Goal: Task Accomplishment & Management: Use online tool/utility

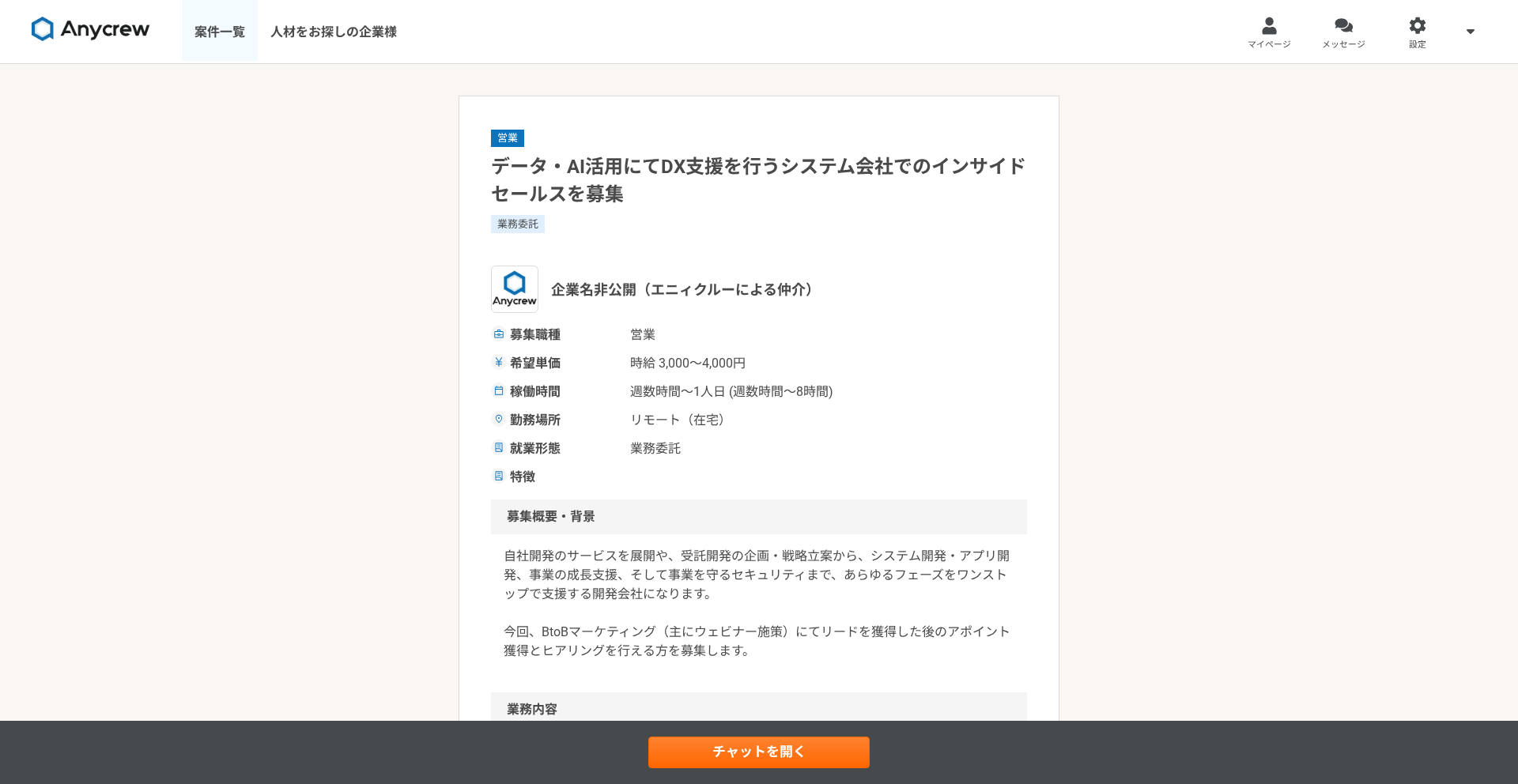
click at [215, 30] on link "案件一覧" at bounding box center [220, 32] width 76 height 63
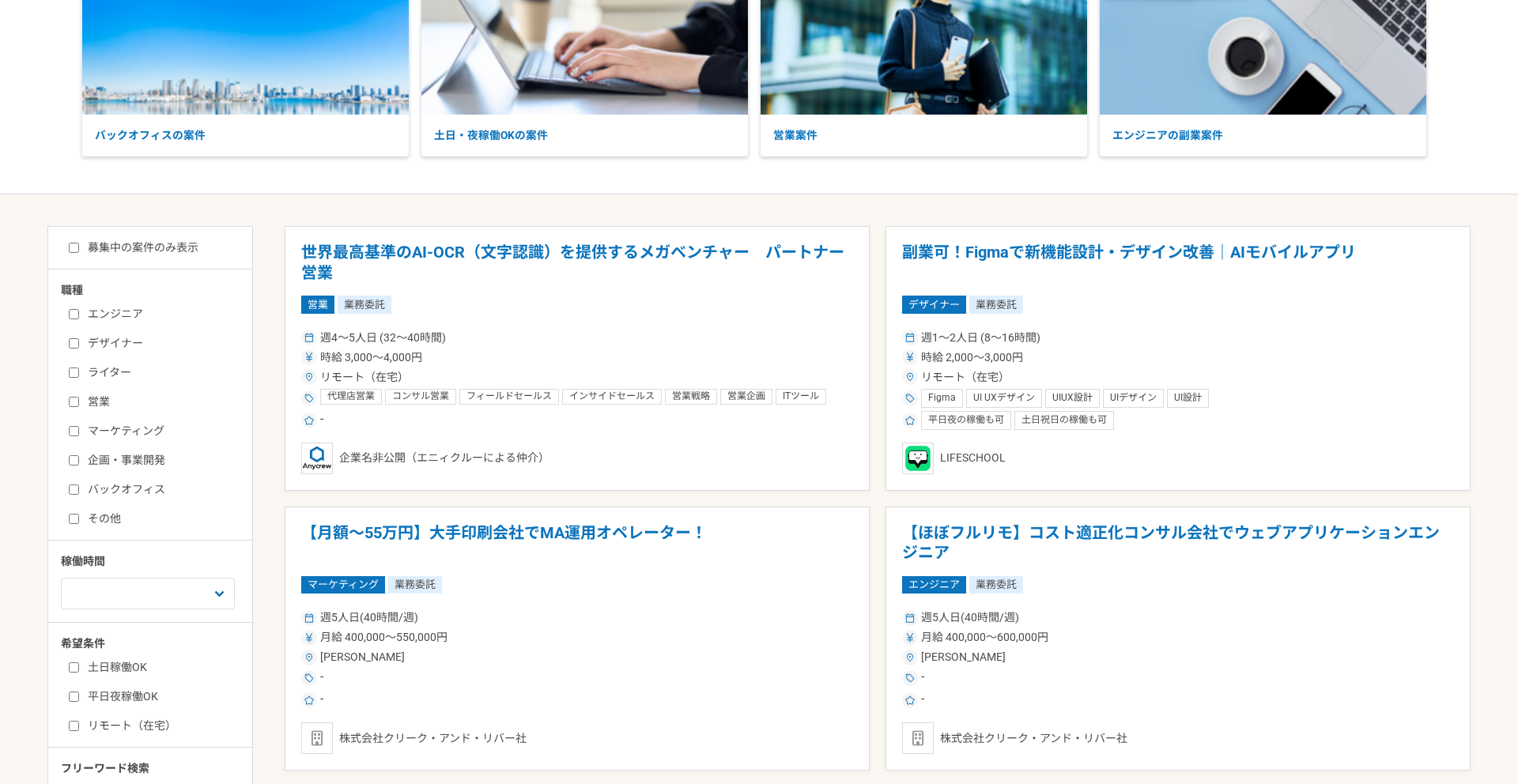
scroll to position [170, 0]
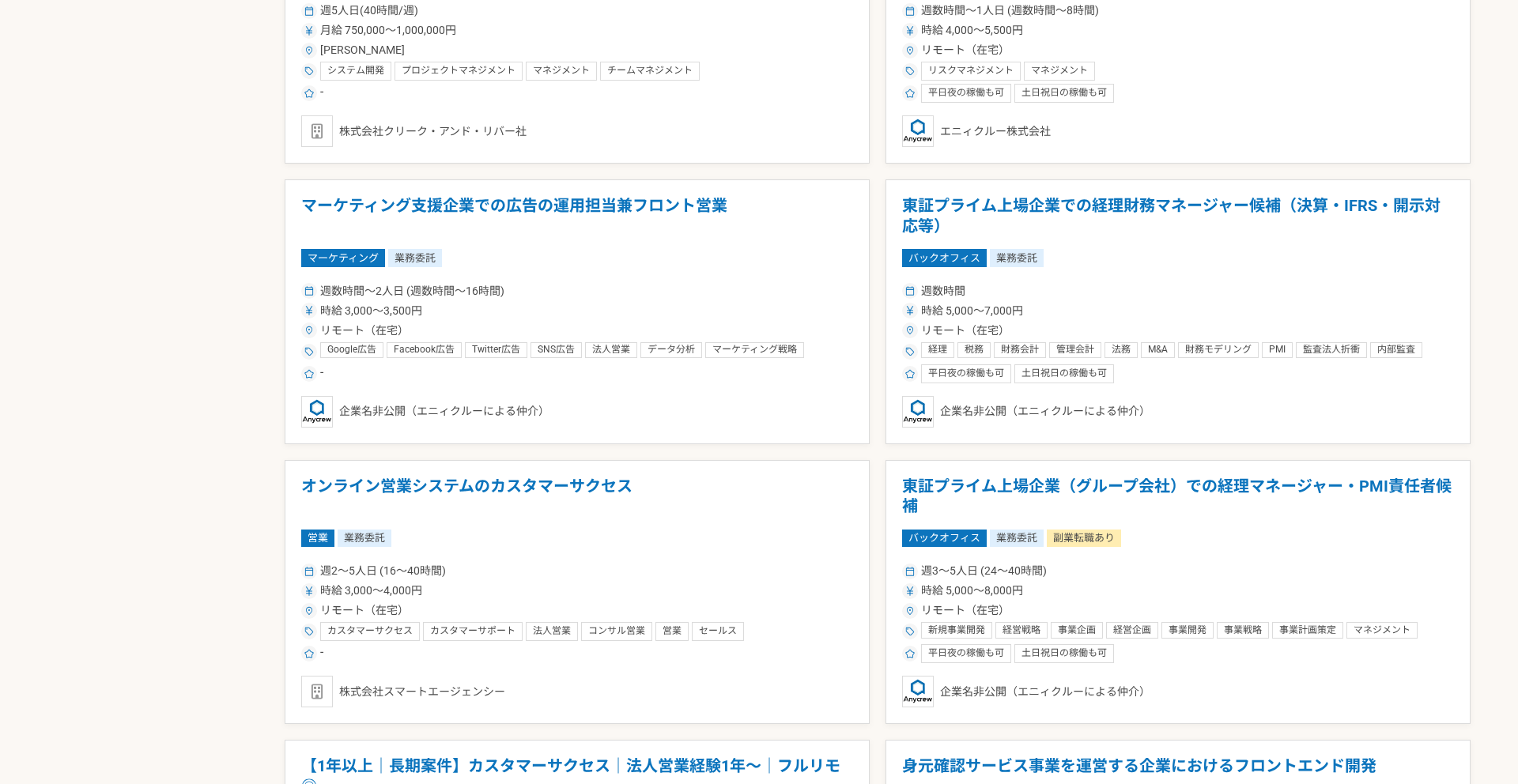
scroll to position [1616, 0]
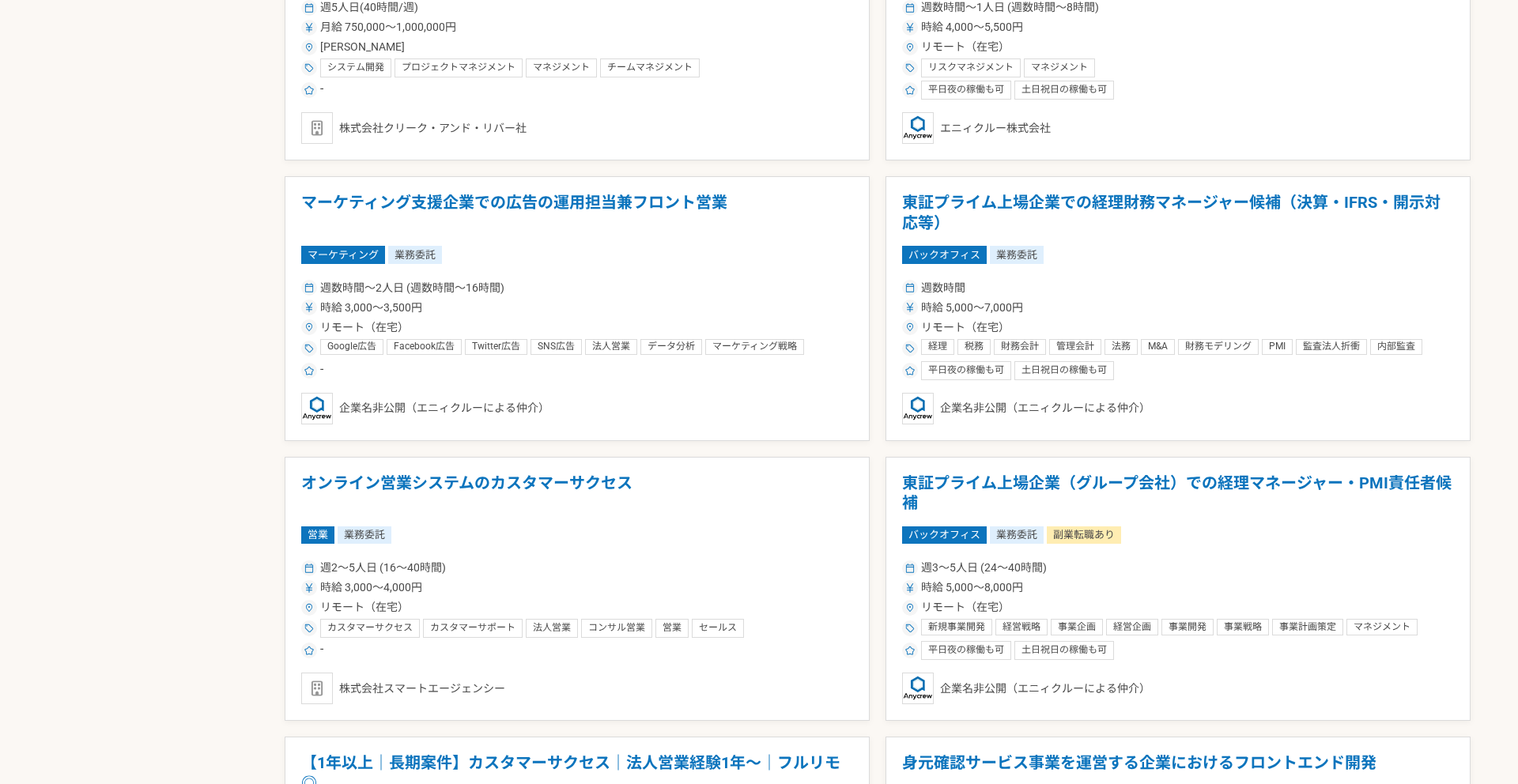
click at [260, 393] on div "募集中の案件のみ表示 職種 エンジニア デザイナー ライター 営業 マーケティング 企画・事業開発 バックオフィス その他 稼働時間 週1人日（8時間）以下 …" at bounding box center [759, 231] width 1423 height 2913
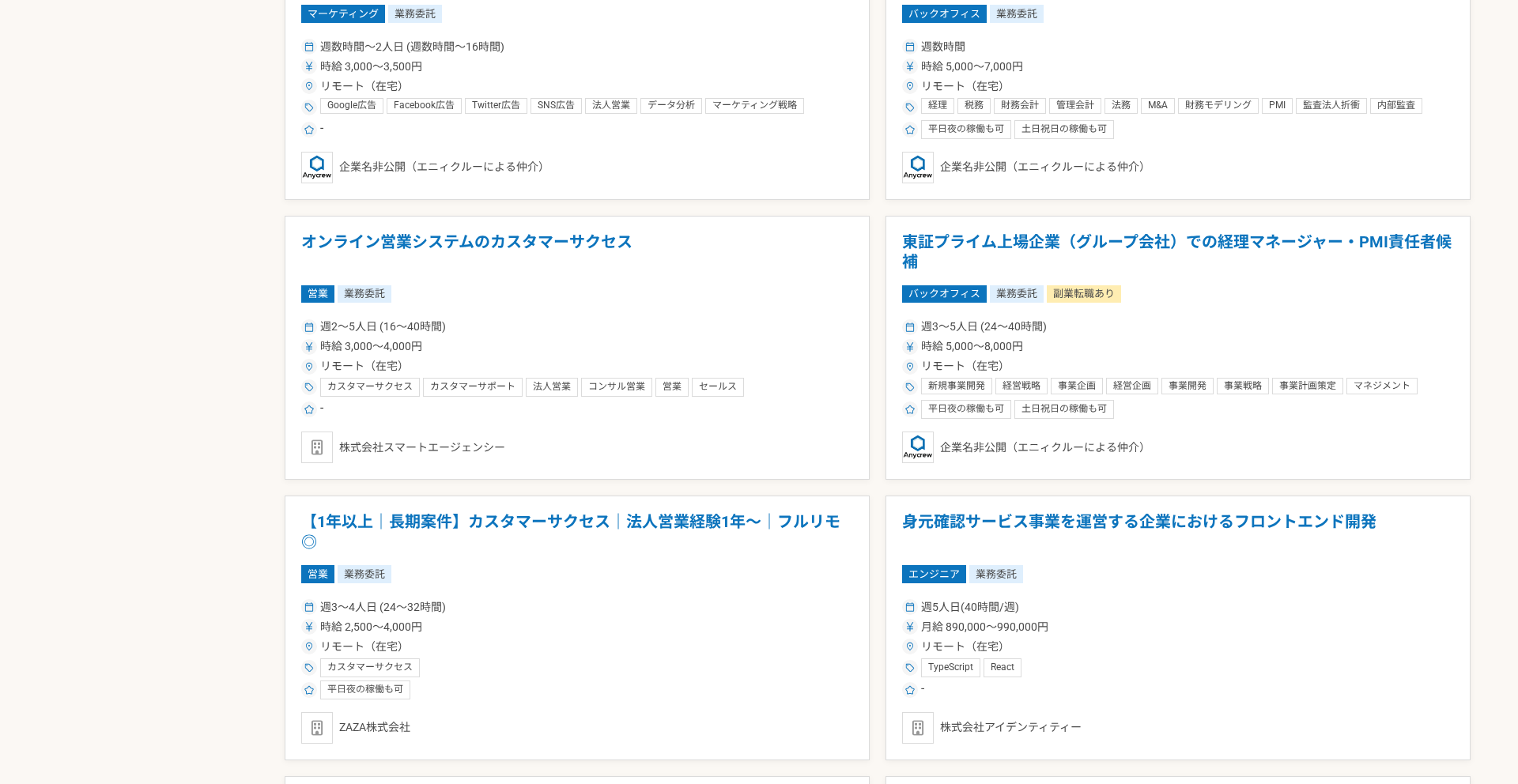
scroll to position [1864, 0]
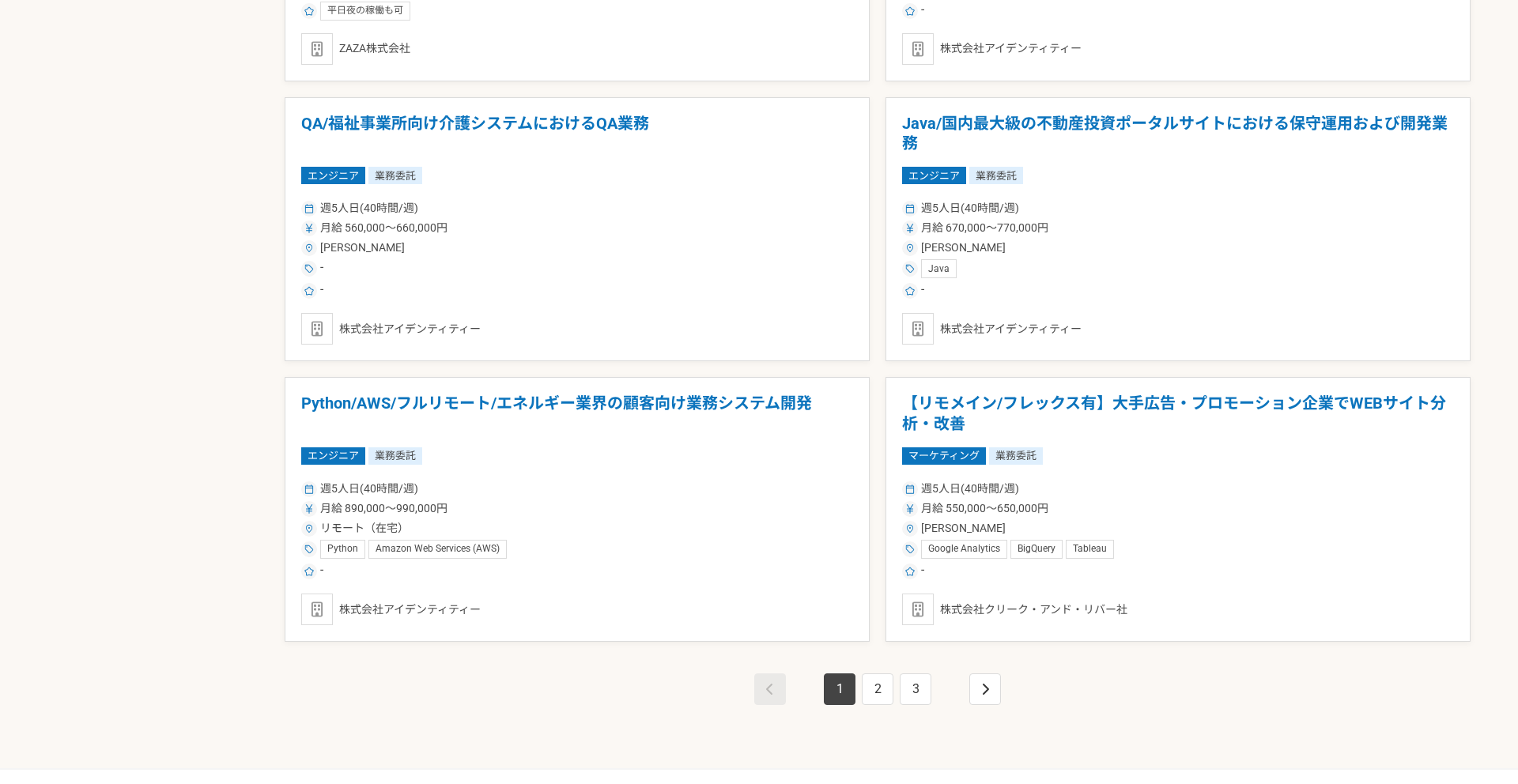
scroll to position [2537, 0]
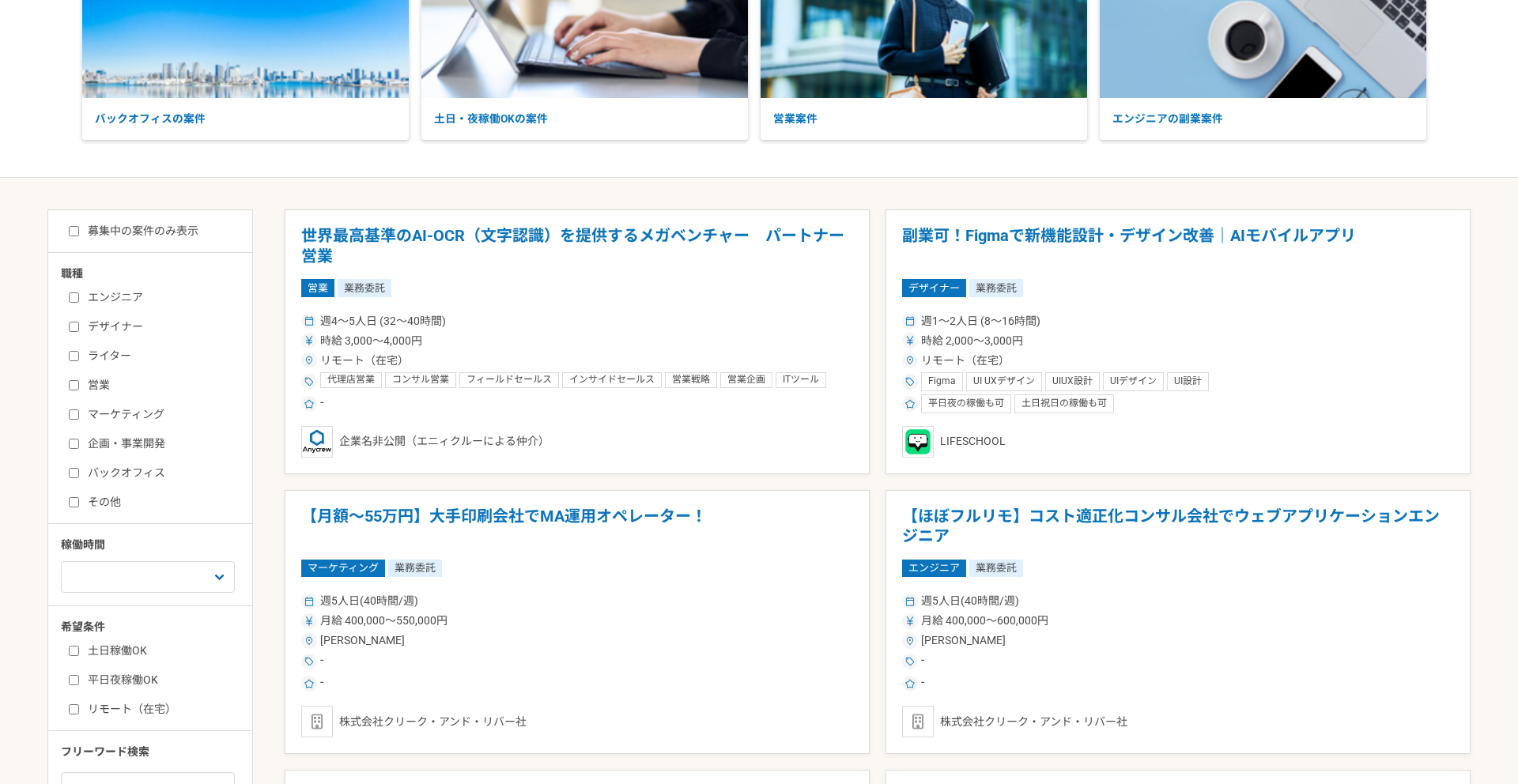
scroll to position [241, 0]
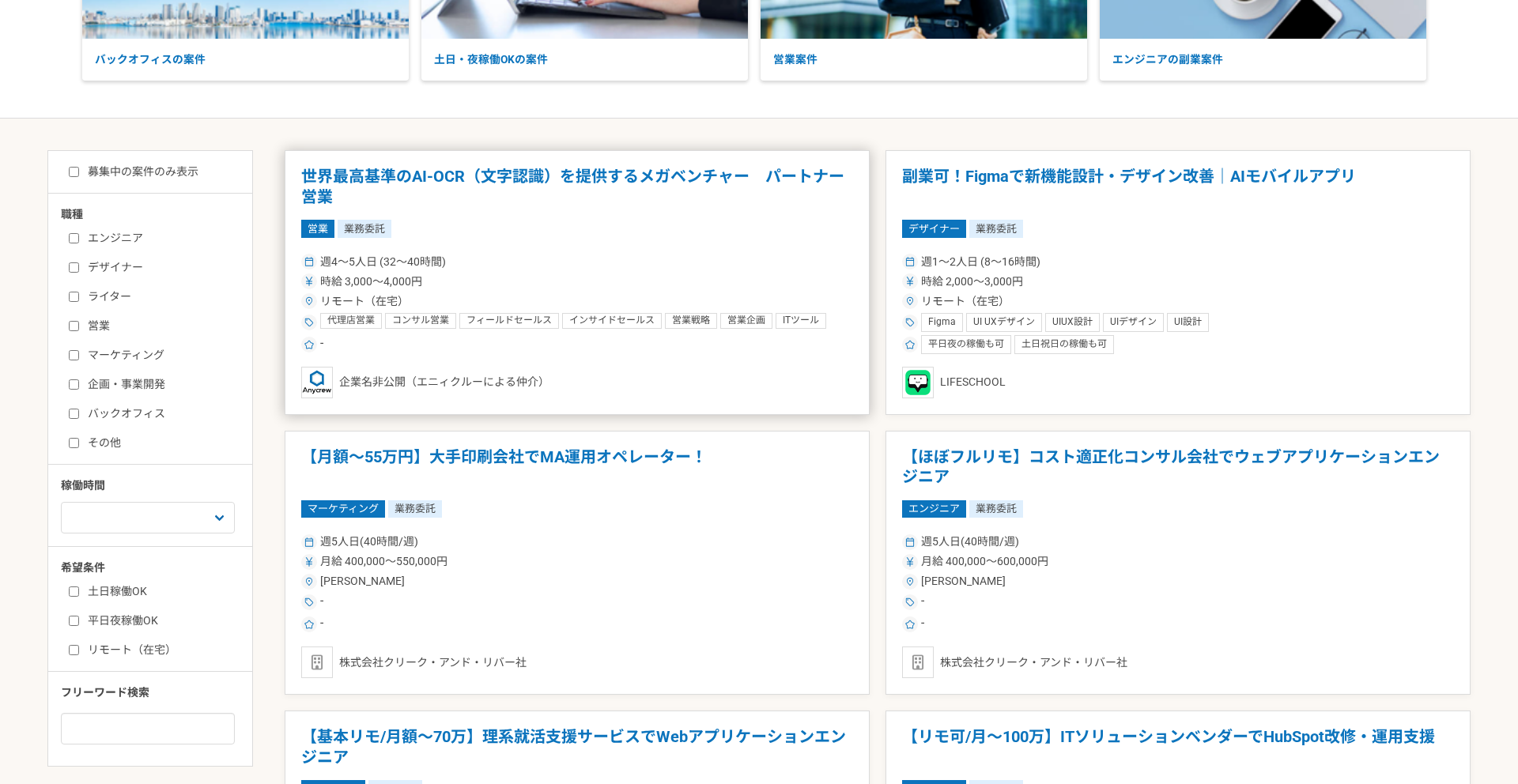
click at [488, 182] on h1 "世界最高基準のAI-OCR（文字認識）を提供するメガベンチャー　パートナー営業" at bounding box center [576, 186] width 552 height 41
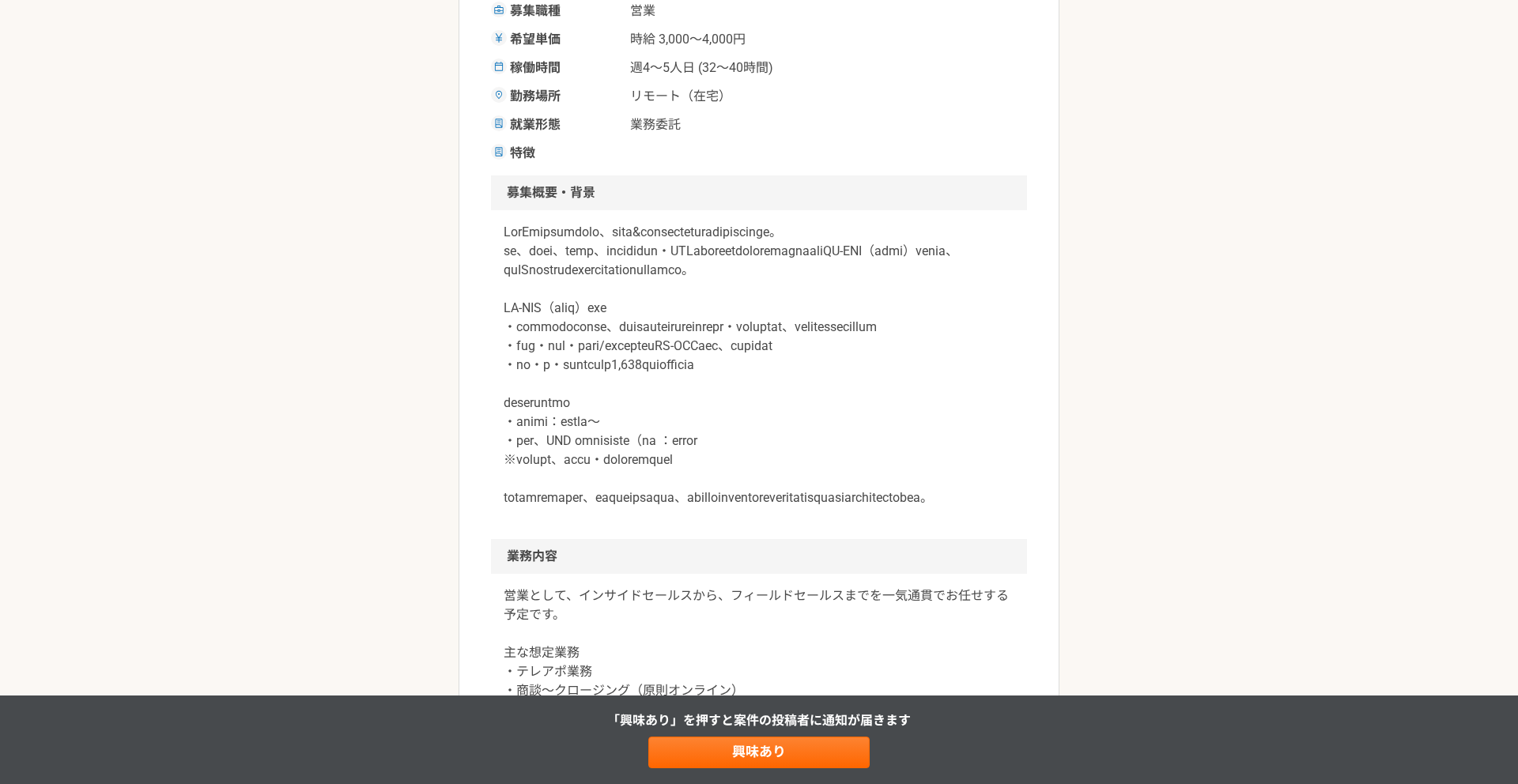
scroll to position [325, 0]
click at [281, 343] on div "営業 世界最高基準のAI-OCR（文字認識）を提供するメガベンチャー　パートナー営業 業務委託 企業名非公開（エニィクルーによる仲介） 募集職種 営業 希望単…" at bounding box center [759, 776] width 1518 height 2073
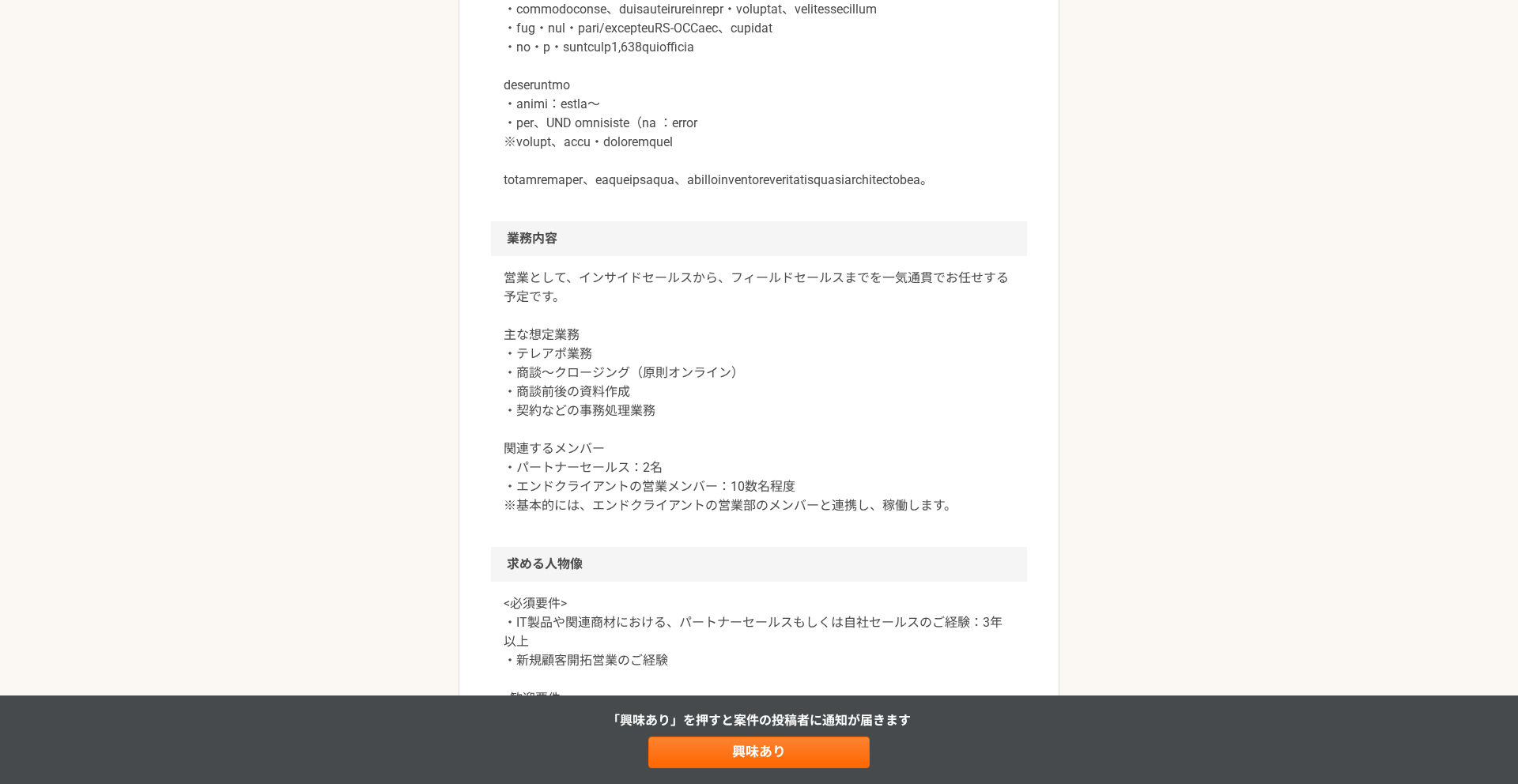
scroll to position [643, 0]
click at [281, 343] on div "営業 世界最高基準のAI-OCR（文字認識）を提供するメガベンチャー　パートナー営業 業務委託 企業名非公開（エニィクルーによる仲介） 募集職種 営業 希望単…" at bounding box center [759, 457] width 1518 height 2073
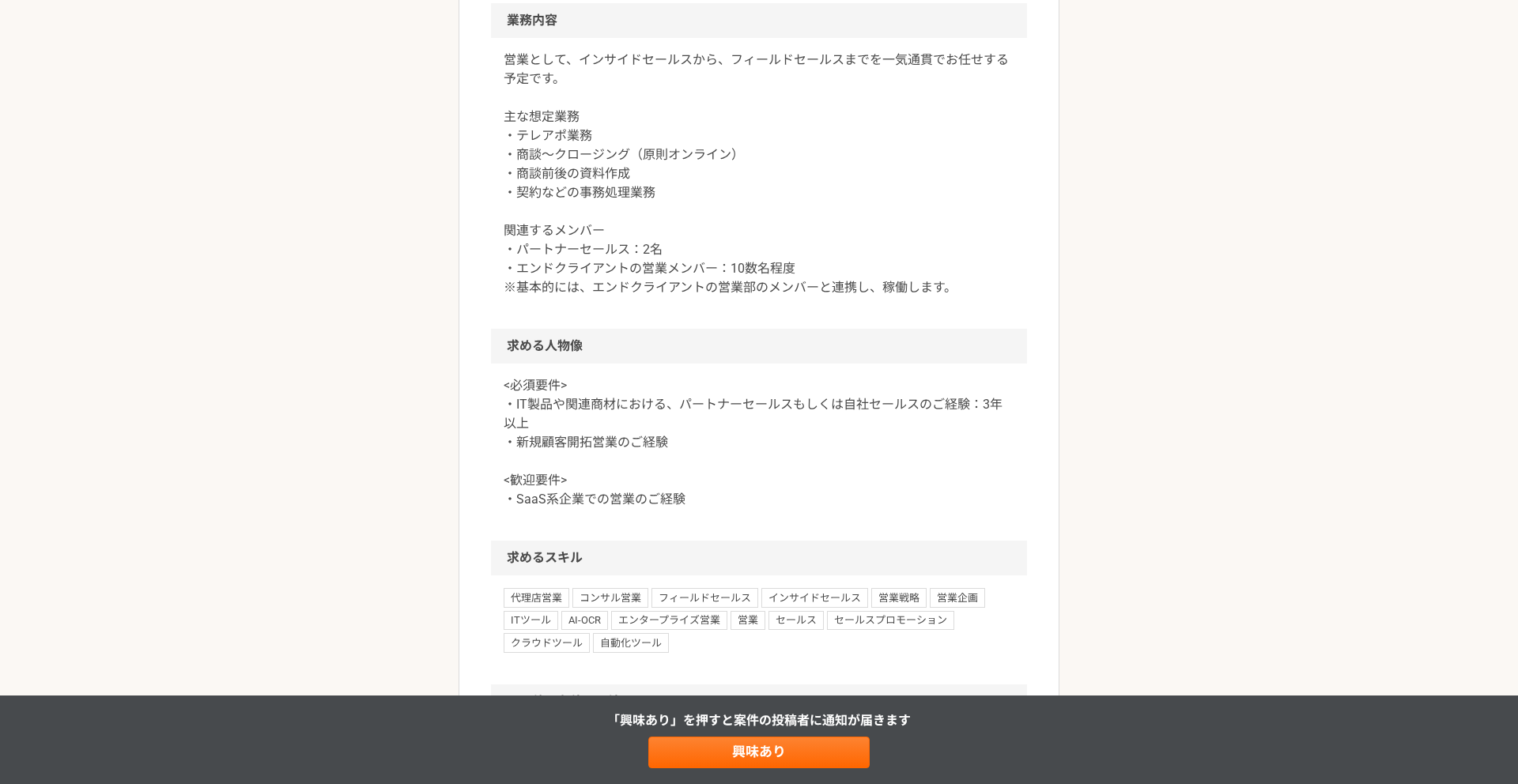
scroll to position [861, 0]
click at [281, 343] on div "営業 世界最高基準のAI-OCR（文字認識）を提供するメガベンチャー　パートナー営業 業務委託 企業名非公開（エニィクルーによる仲介） 募集職種 営業 希望単…" at bounding box center [759, 240] width 1518 height 2073
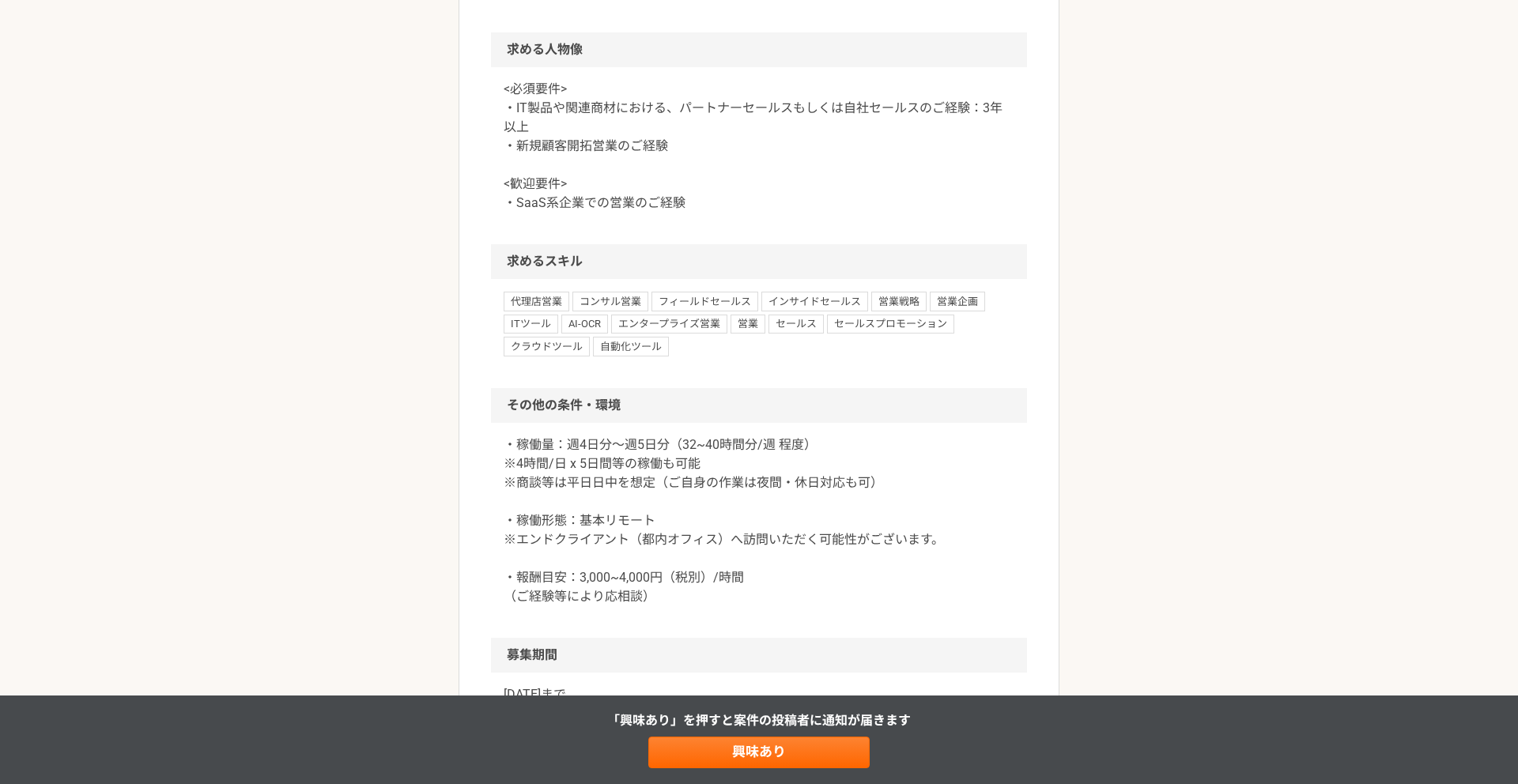
scroll to position [1205, 0]
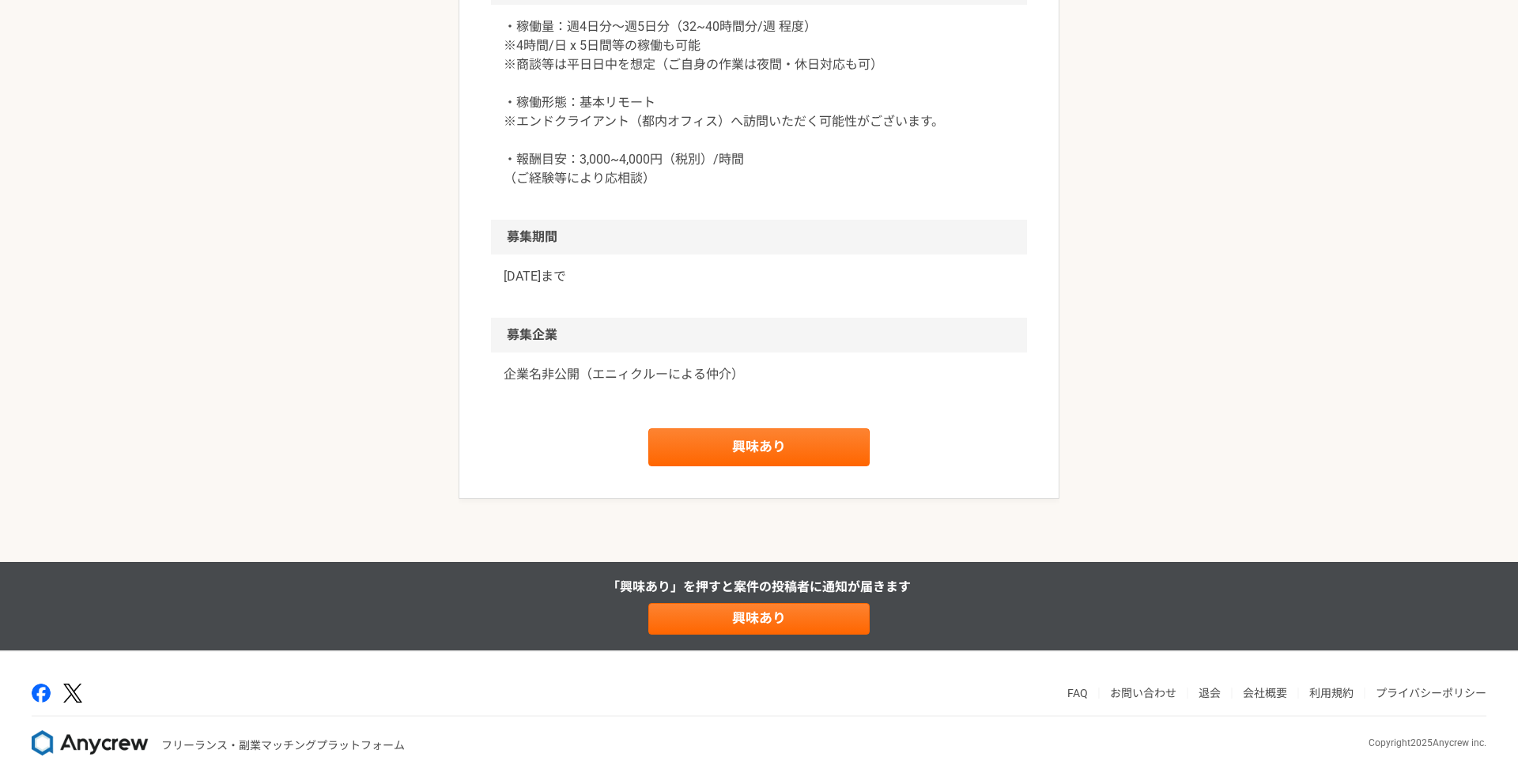
scroll to position [1654, 0]
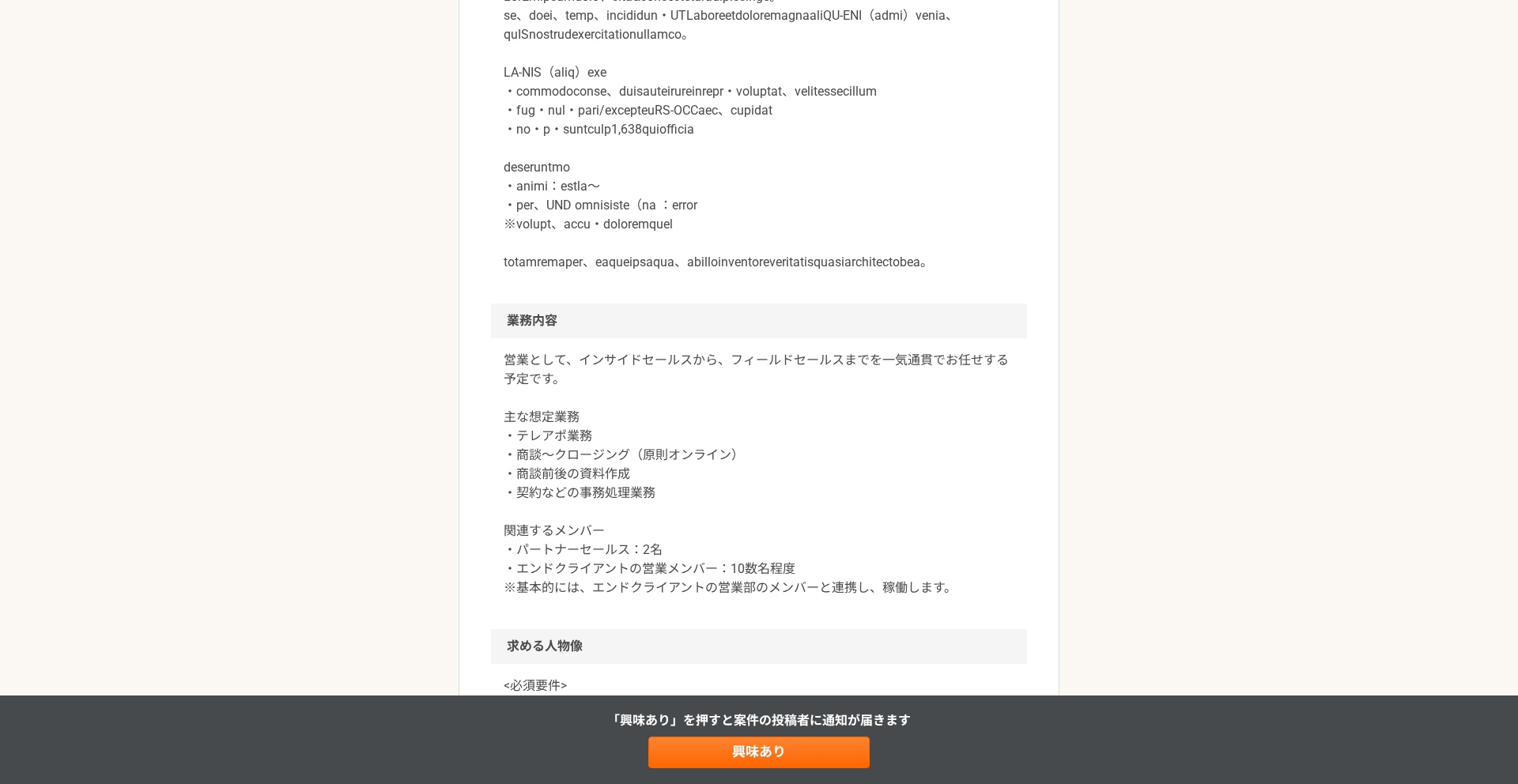
scroll to position [0, 0]
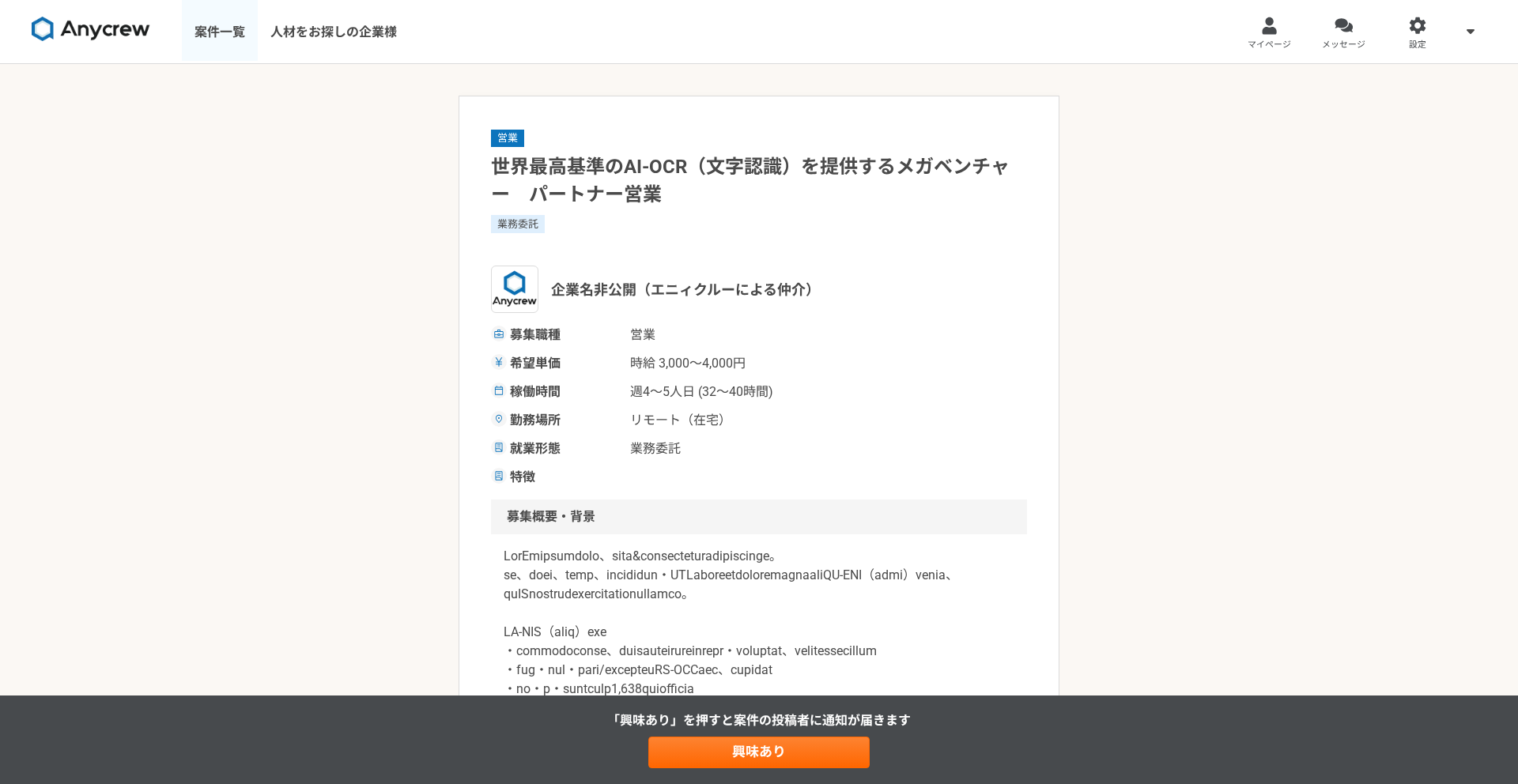
click at [224, 29] on link "案件一覧" at bounding box center [220, 32] width 76 height 63
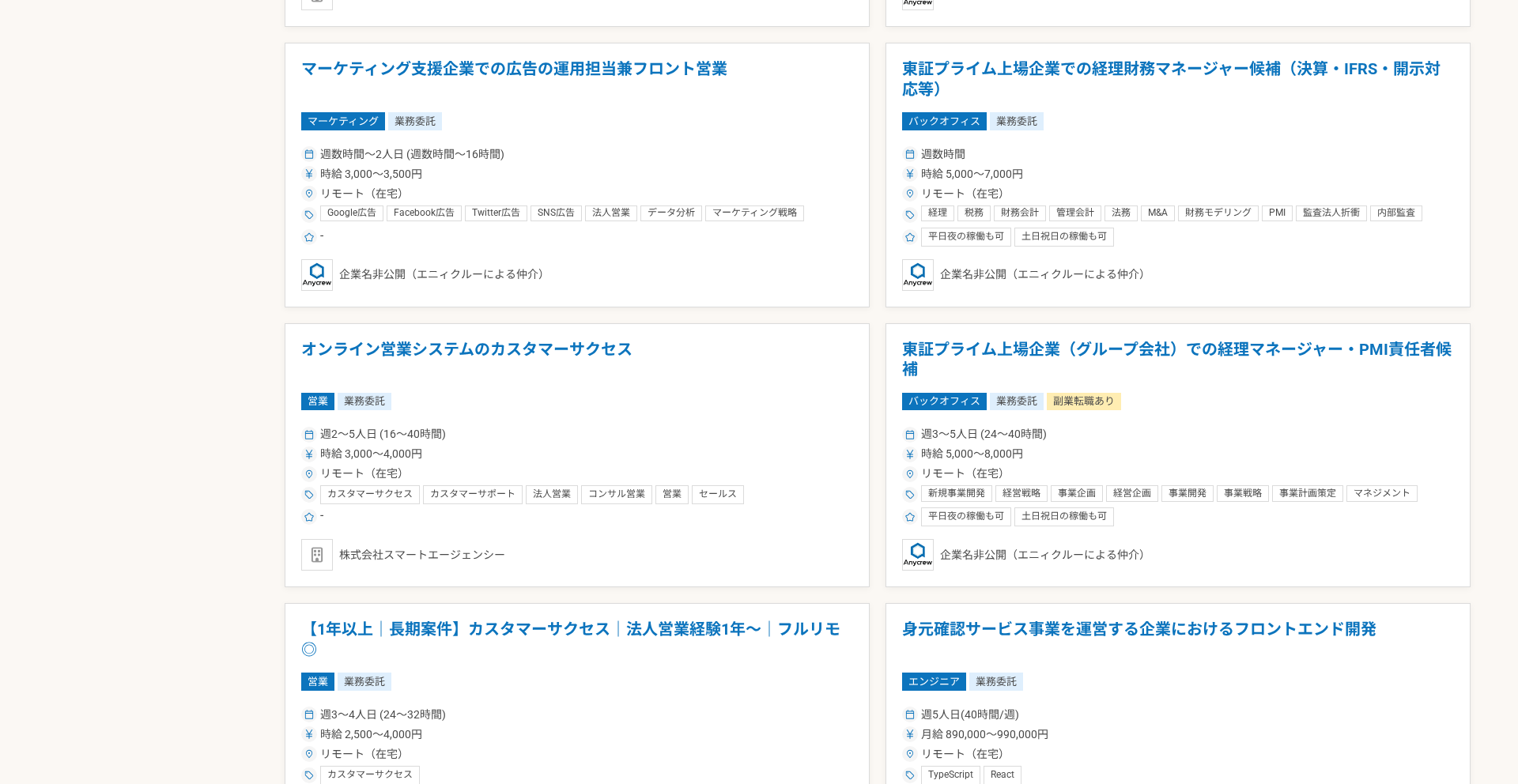
scroll to position [2657, 0]
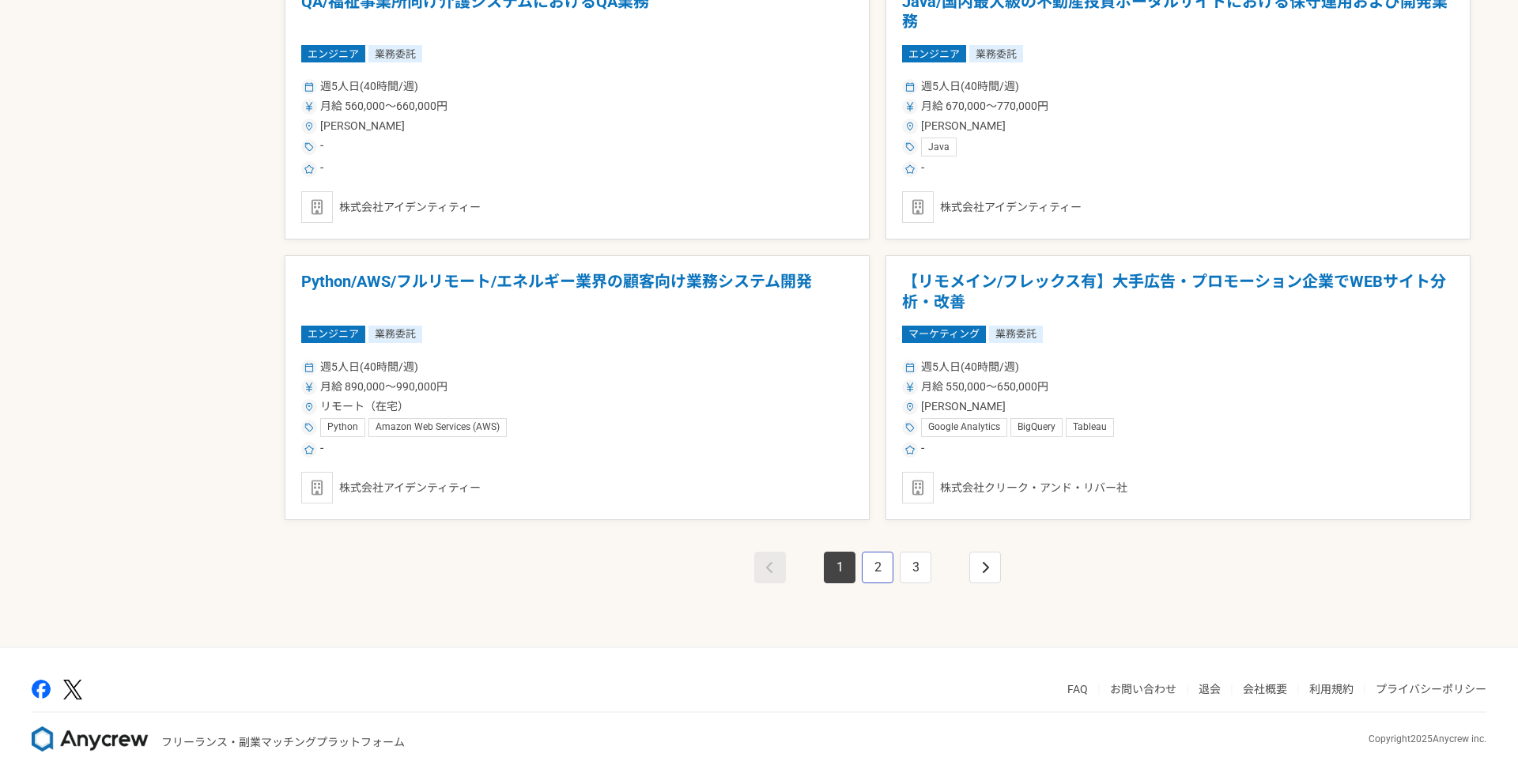
click at [873, 567] on link "2" at bounding box center [877, 567] width 32 height 32
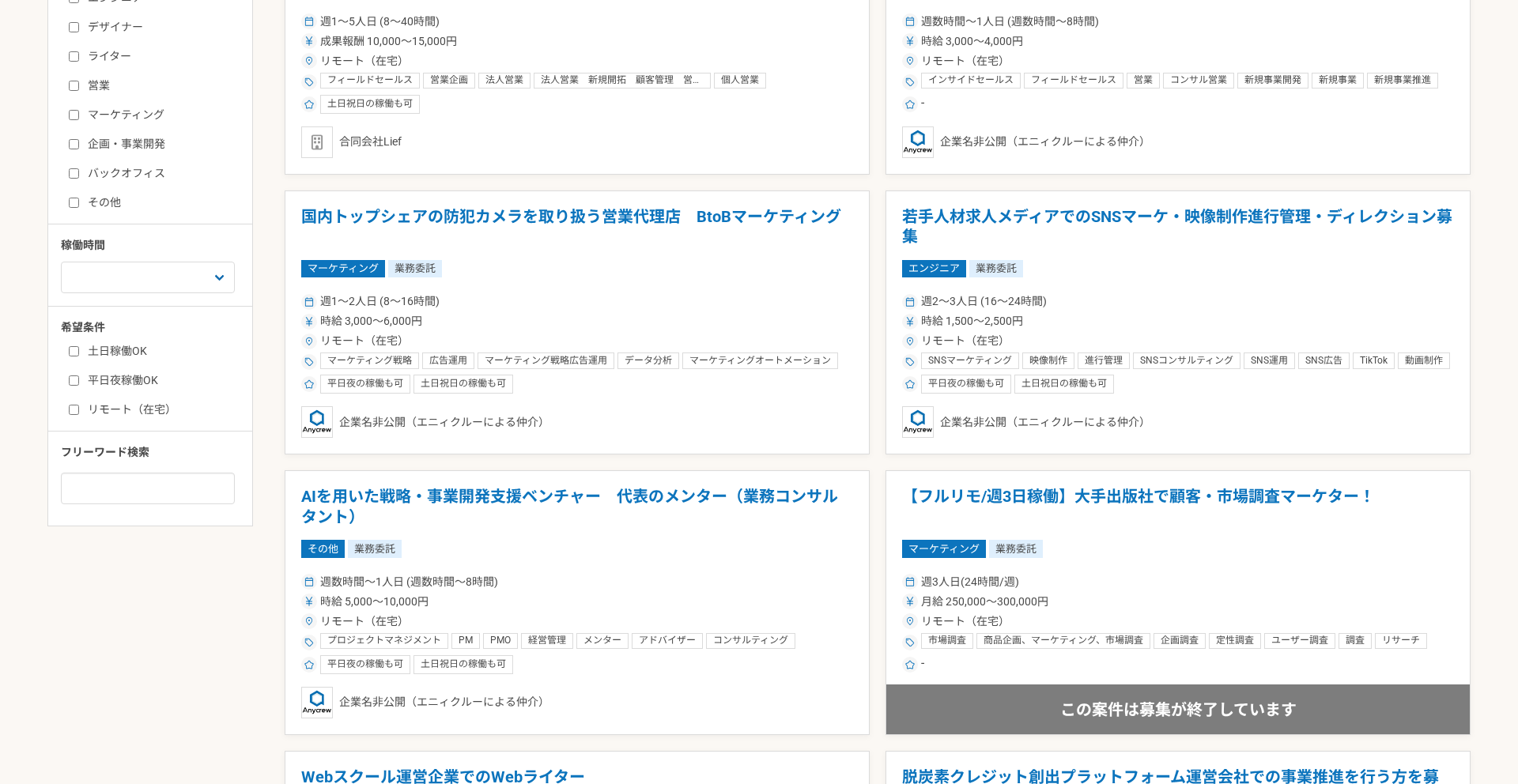
scroll to position [484, 0]
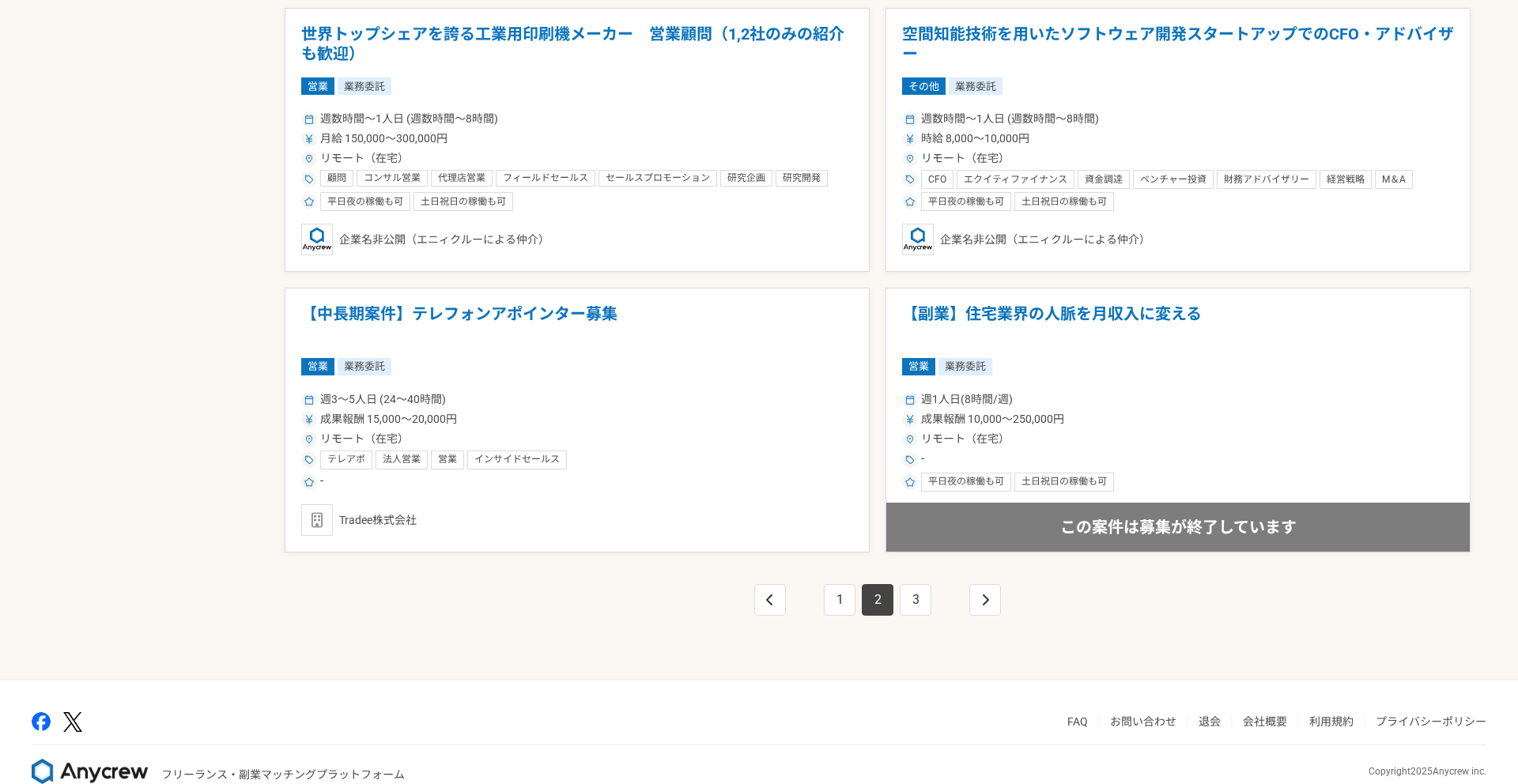
scroll to position [2627, 0]
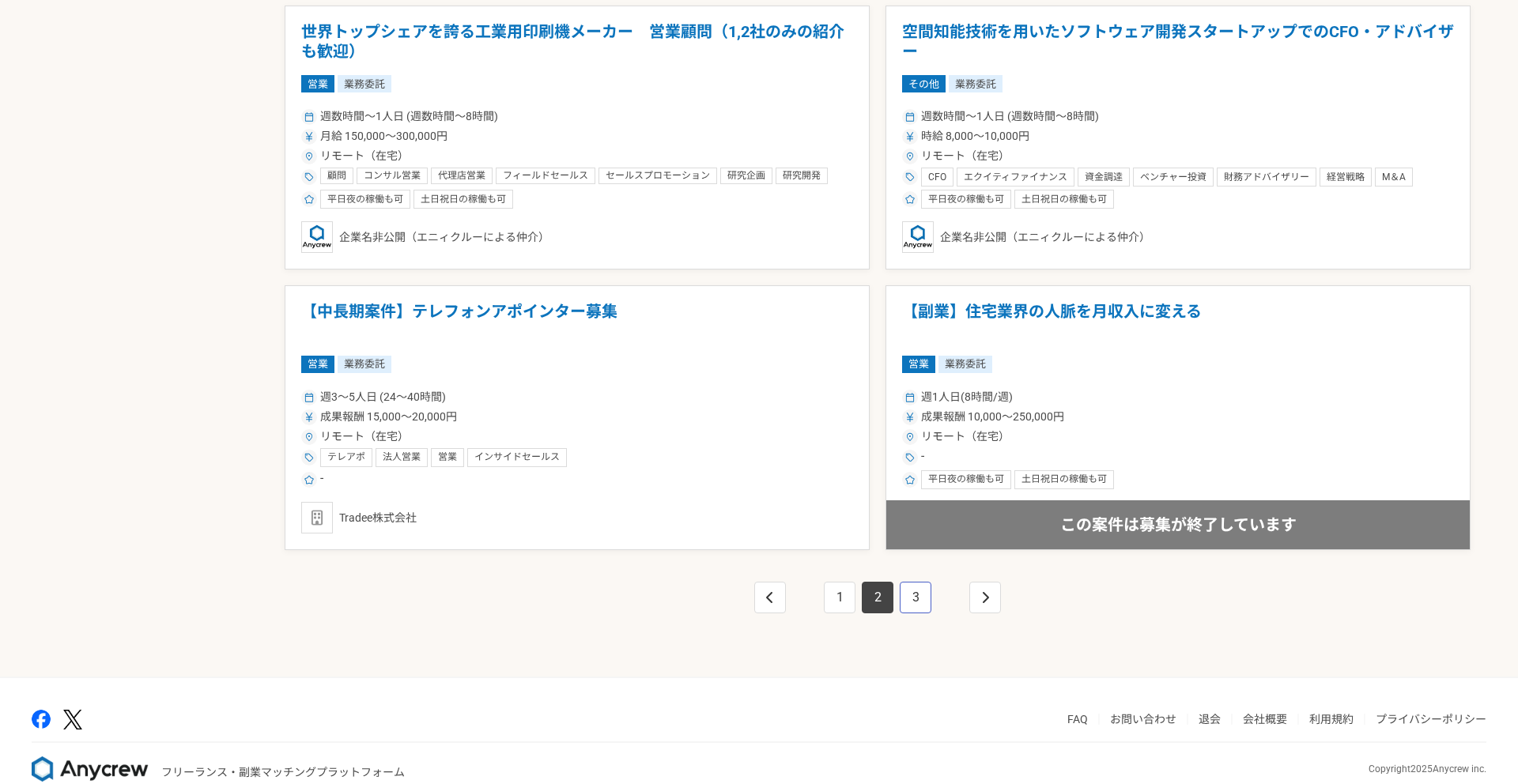
click at [900, 594] on link "3" at bounding box center [916, 598] width 32 height 32
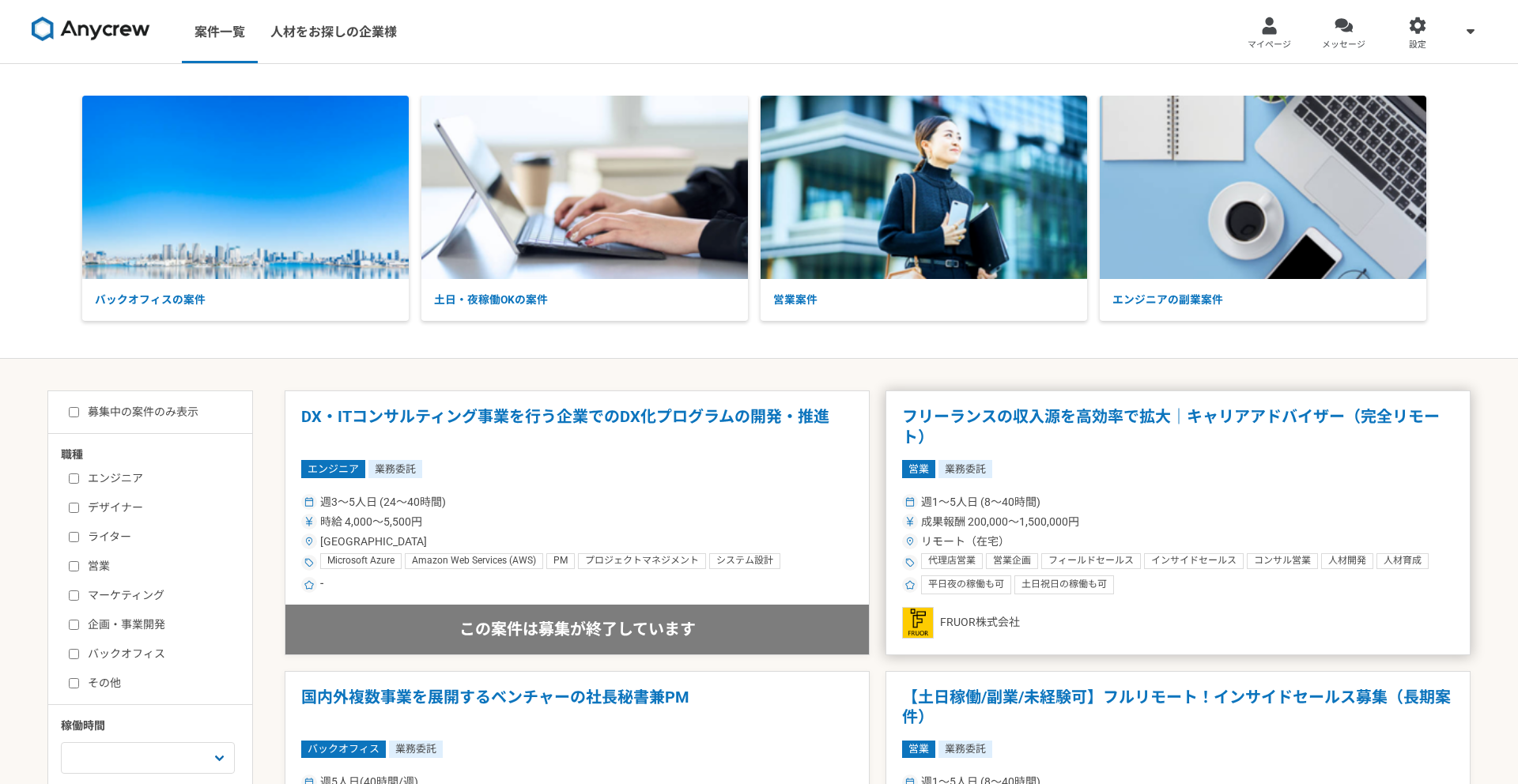
click at [885, 550] on article "フリーランスの収入源を高効率で拡大｜キャリアアドバイザー（完全リモート） 営業 業務委託 週1〜5人日 (8〜40時間) 成果報酬 200,000〜1,500…" at bounding box center [1177, 522] width 585 height 264
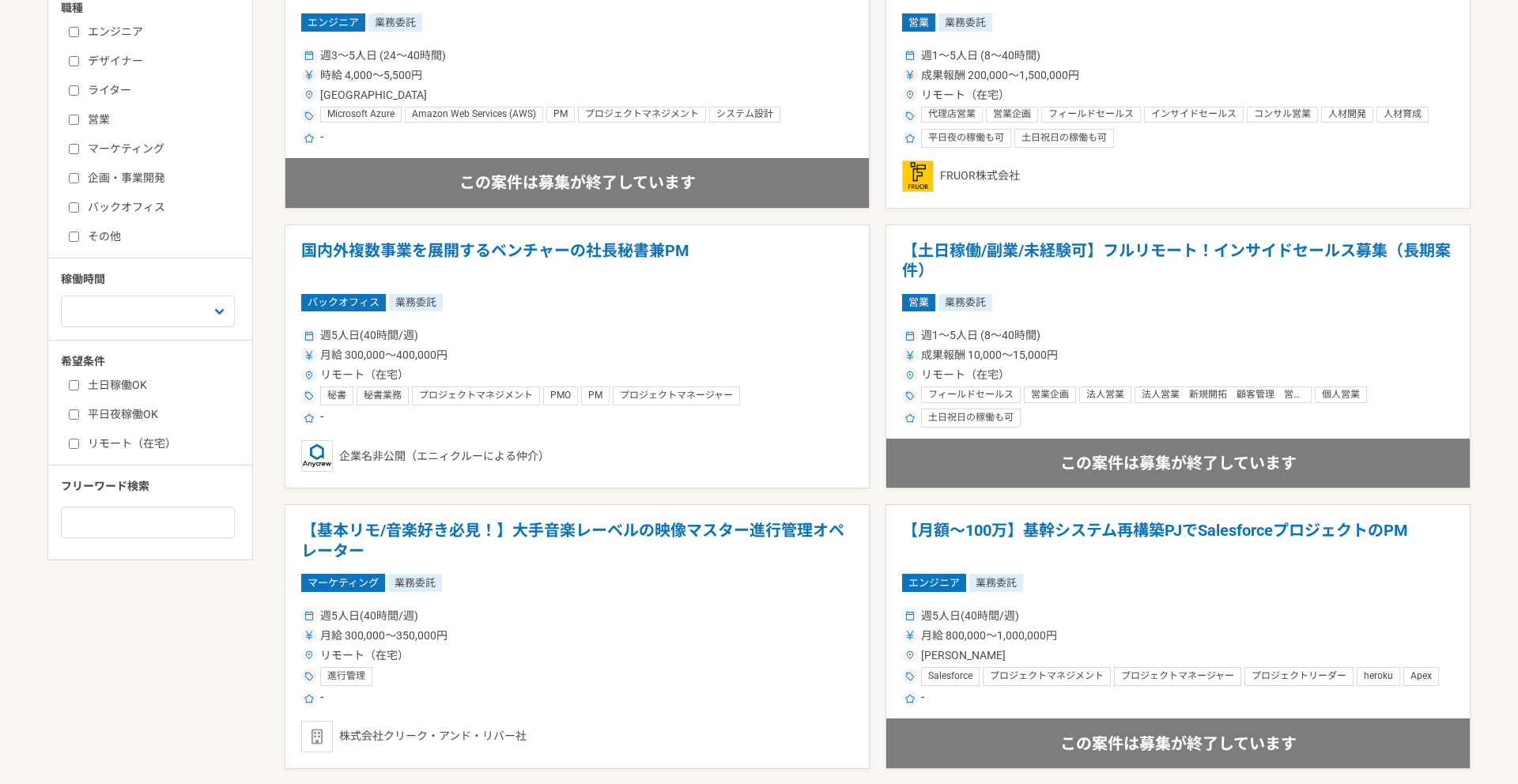
scroll to position [451, 0]
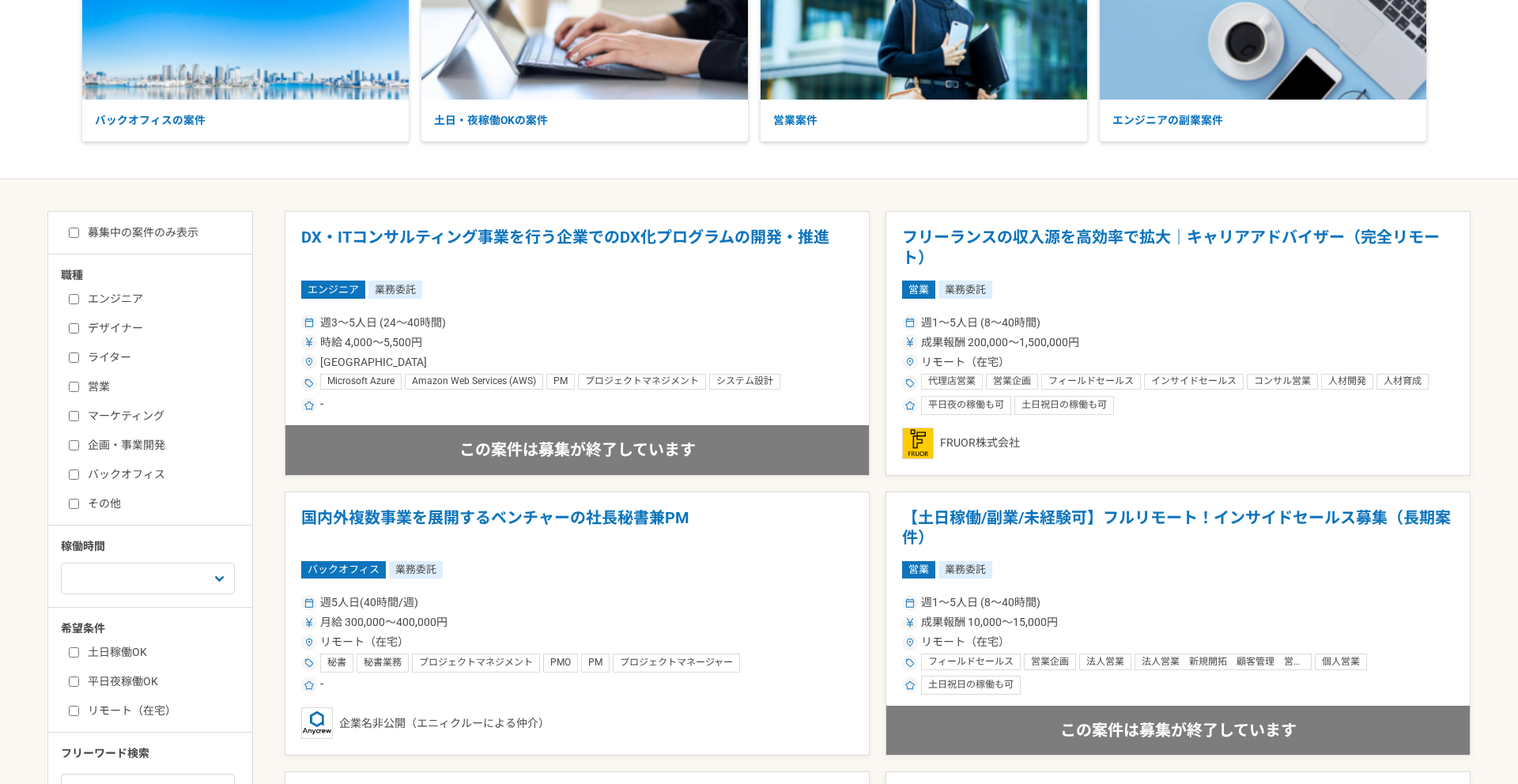
scroll to position [0, 0]
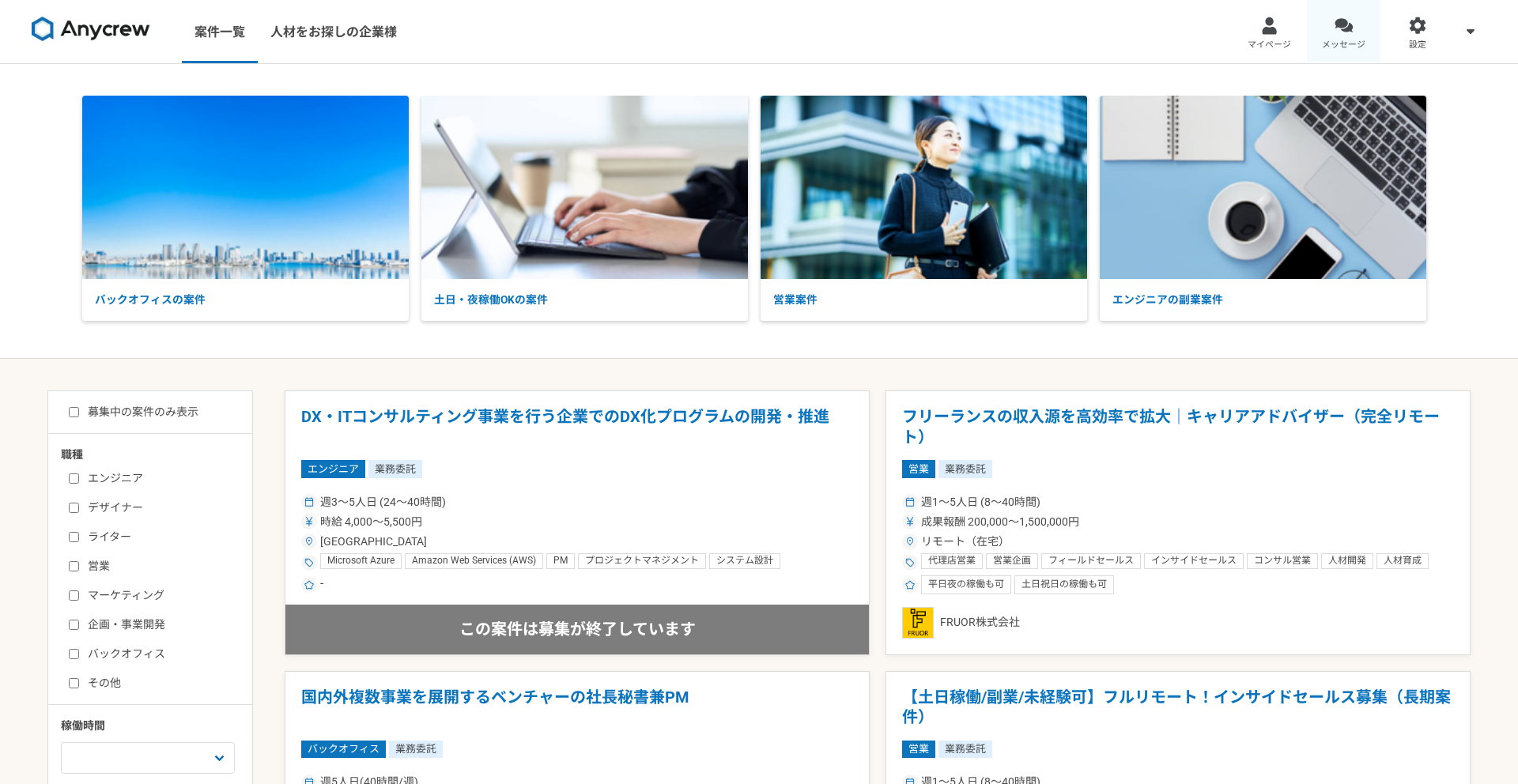
click at [1360, 26] on link "メッセージ" at bounding box center [1344, 32] width 74 height 63
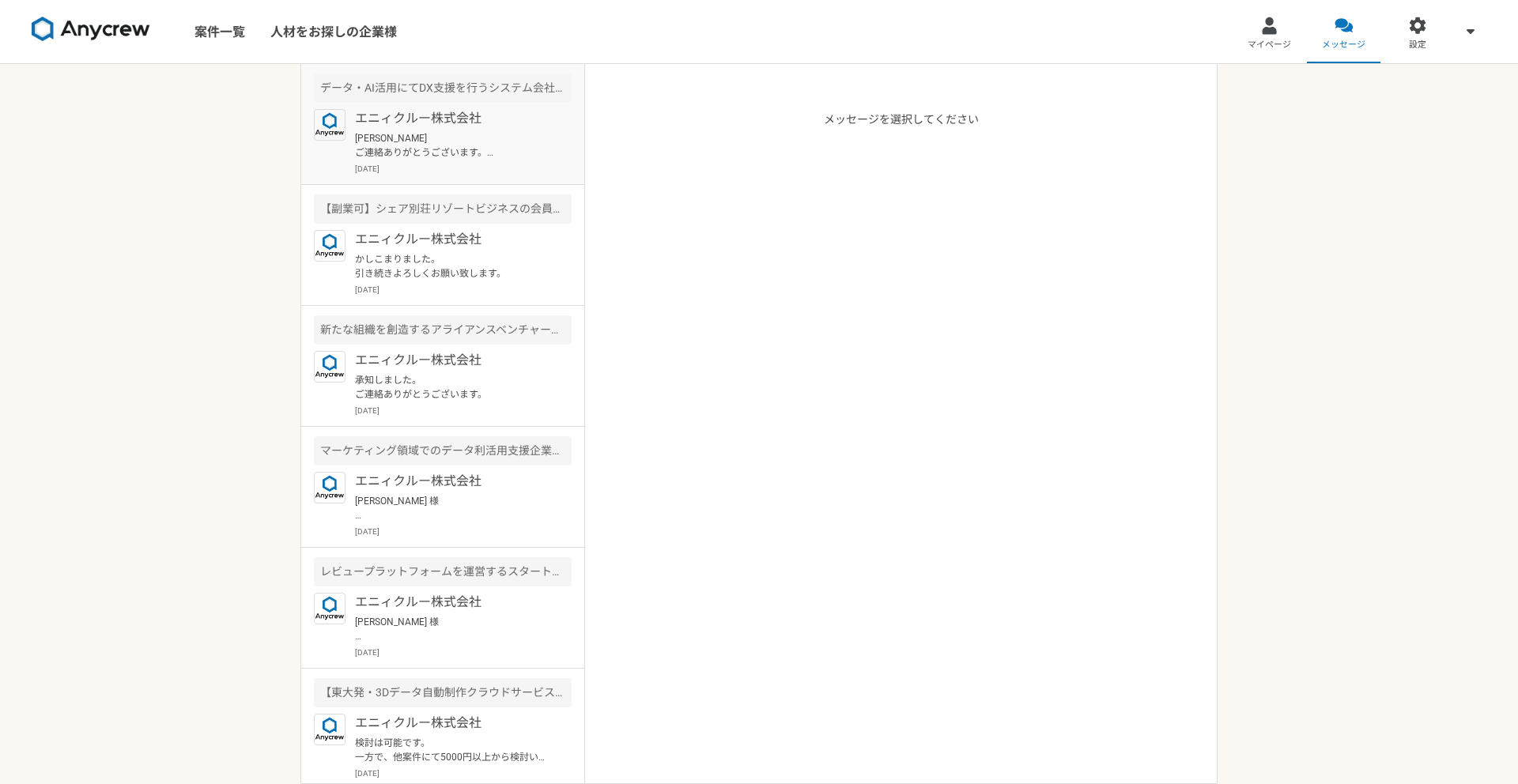
click at [470, 148] on p "[PERSON_NAME] ご連絡ありがとうございます。 もちろんお話聞いていただいてからのお話で可能です。 他応募もあるため、その点はご認識いただけますと幸…" at bounding box center [453, 146] width 195 height 29
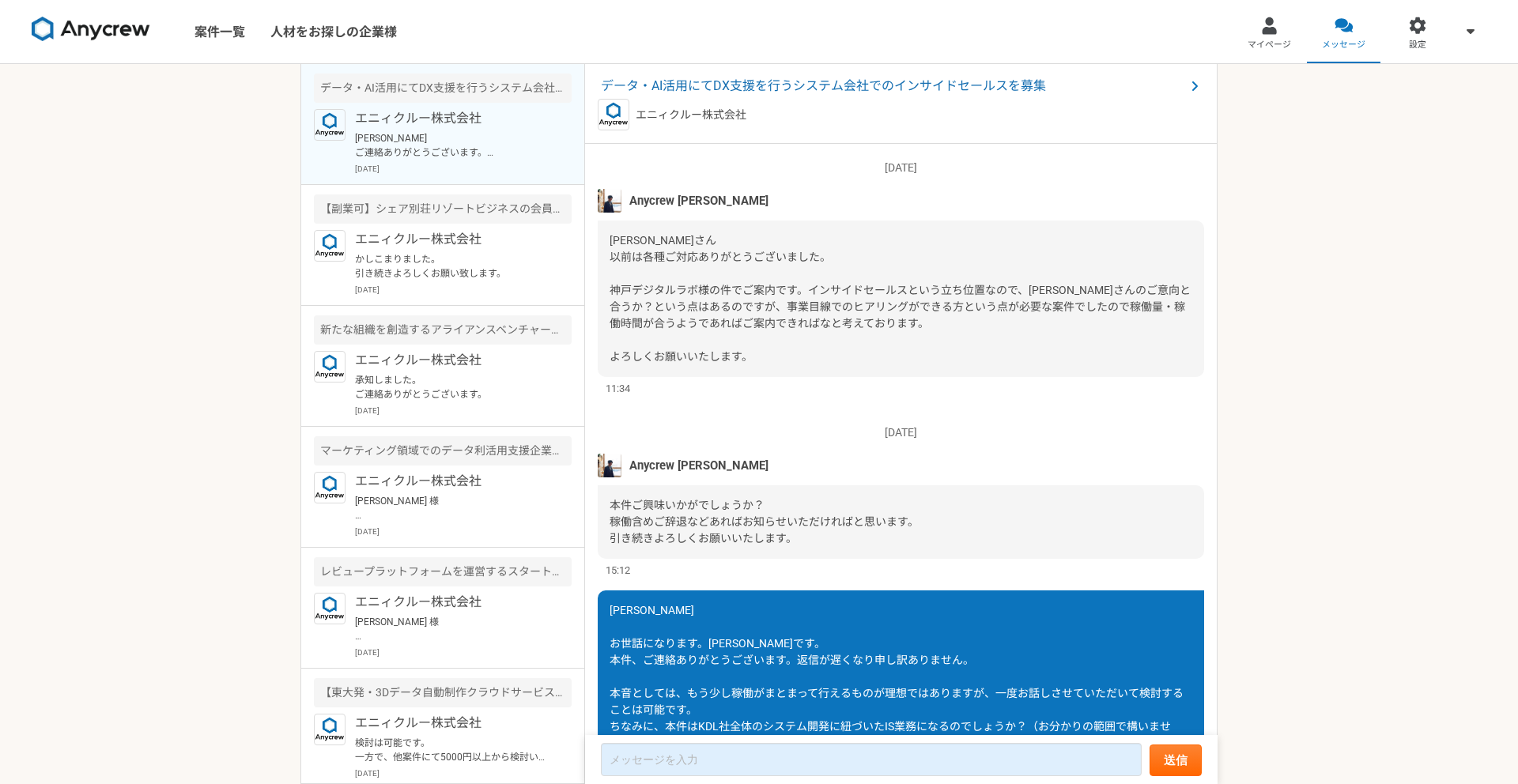
scroll to position [366, 0]
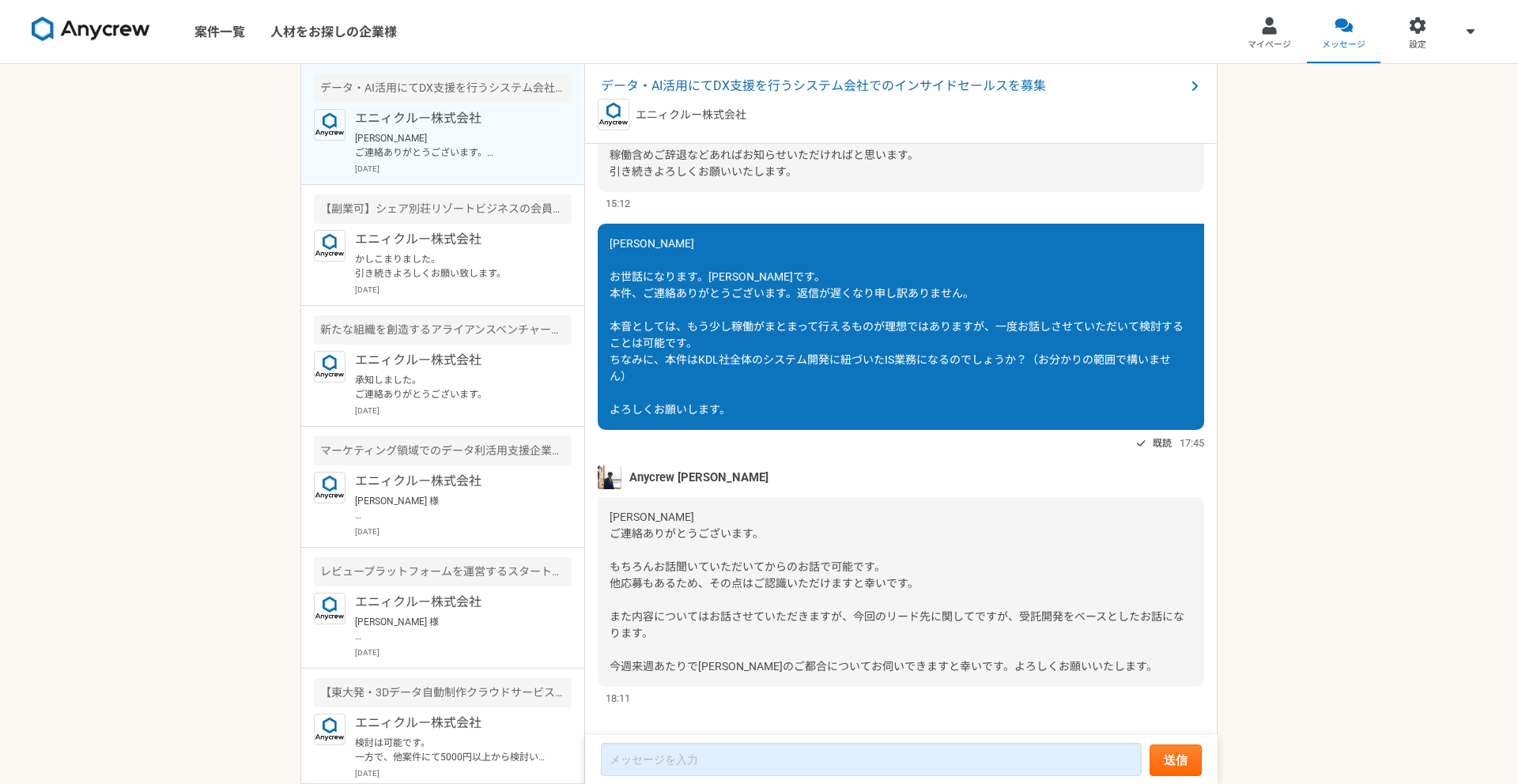
click at [183, 404] on div "案件一覧 人材をお探しの企業様 マイページ メッセージ 設定 データ・AI活用にてDX支援を行うシステム会社でのインサイドセールスを募集 エニィクルー株式会社…" at bounding box center [759, 392] width 1518 height 784
